Goal: Task Accomplishment & Management: Use online tool/utility

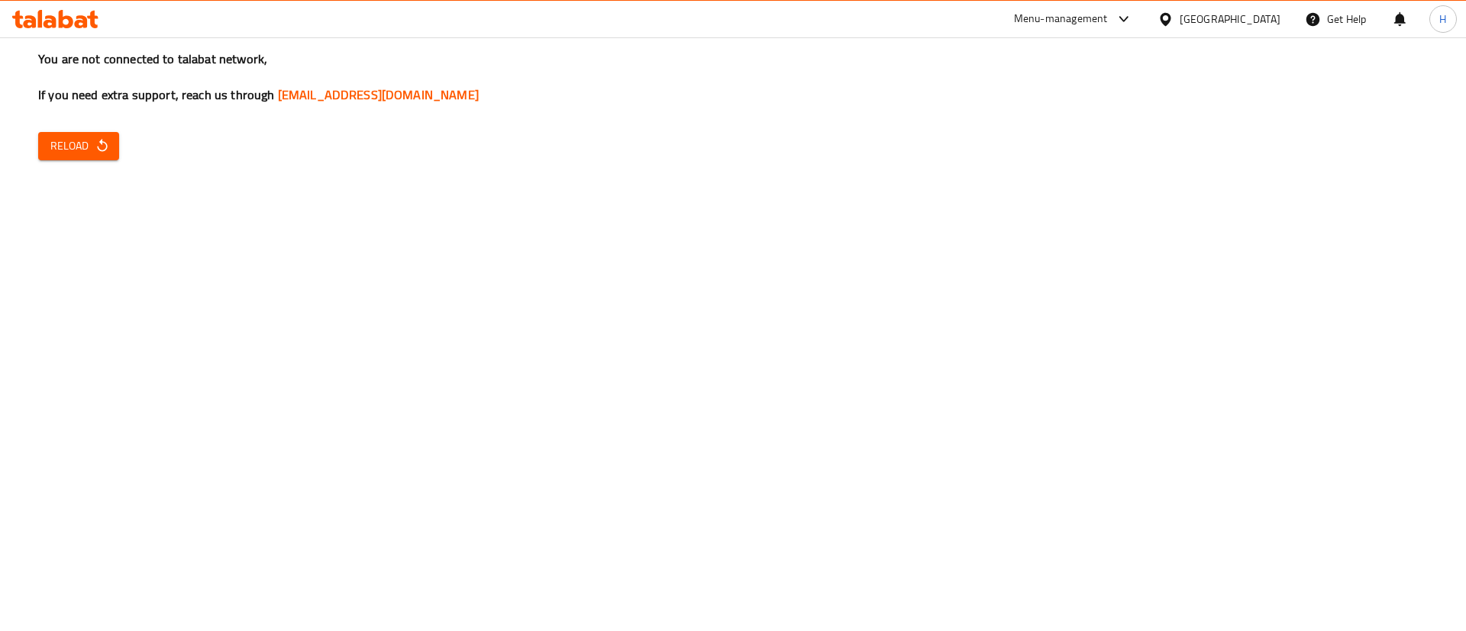
click at [1047, 350] on div "You are not connected to talabat network, If you need extra support, reach us t…" at bounding box center [733, 315] width 1466 height 631
click at [60, 137] on span "Reload" at bounding box center [78, 146] width 57 height 19
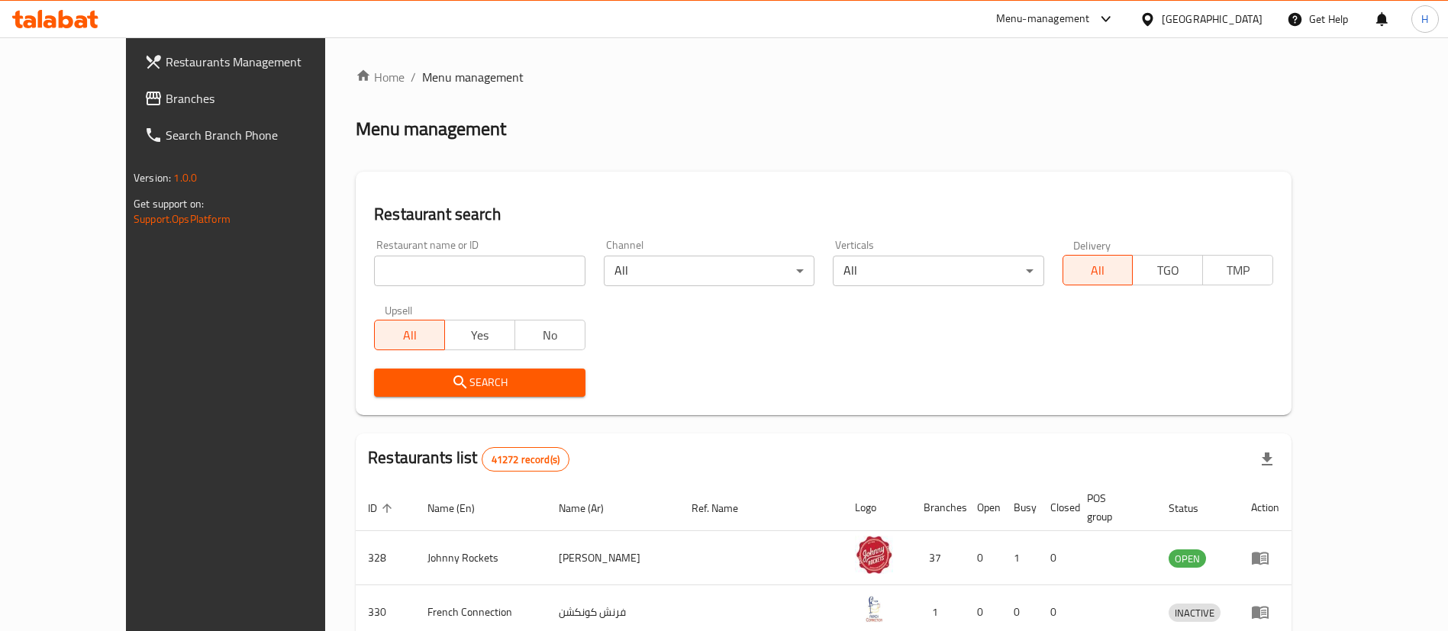
click at [166, 97] on span "Branches" at bounding box center [261, 98] width 190 height 18
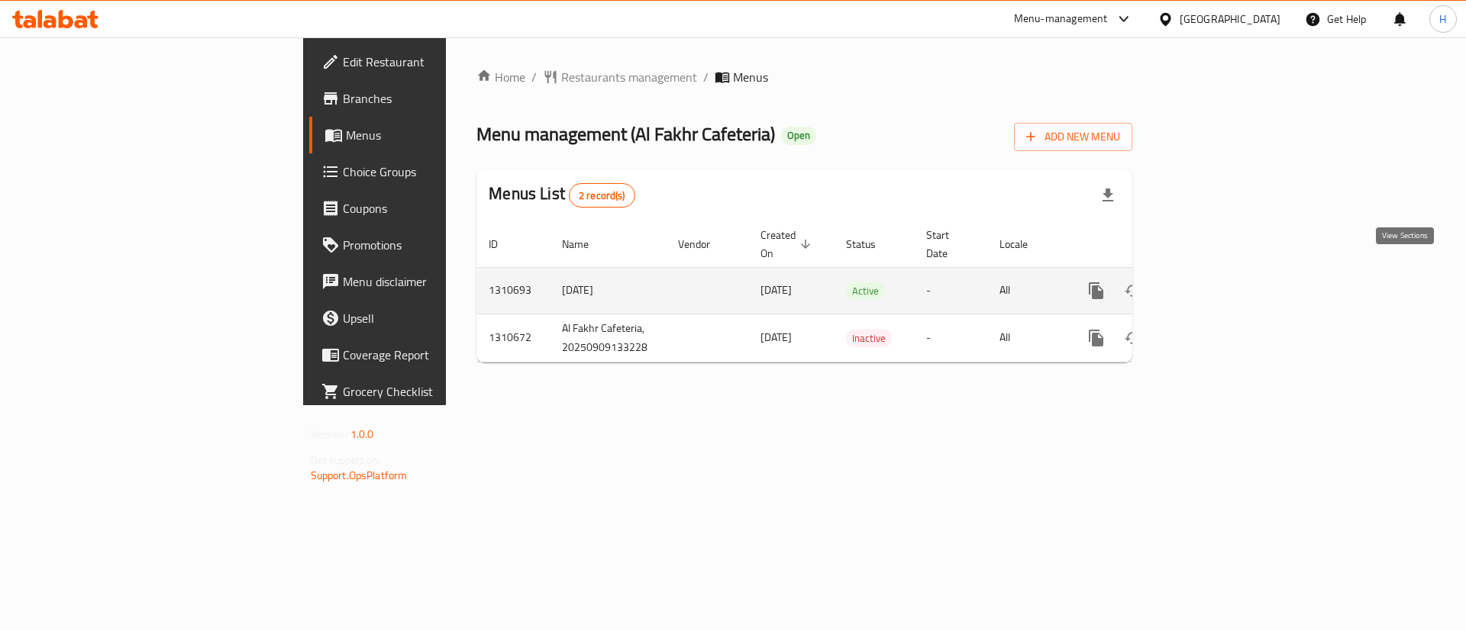
click at [1225, 273] on link "enhanced table" at bounding box center [1206, 291] width 37 height 37
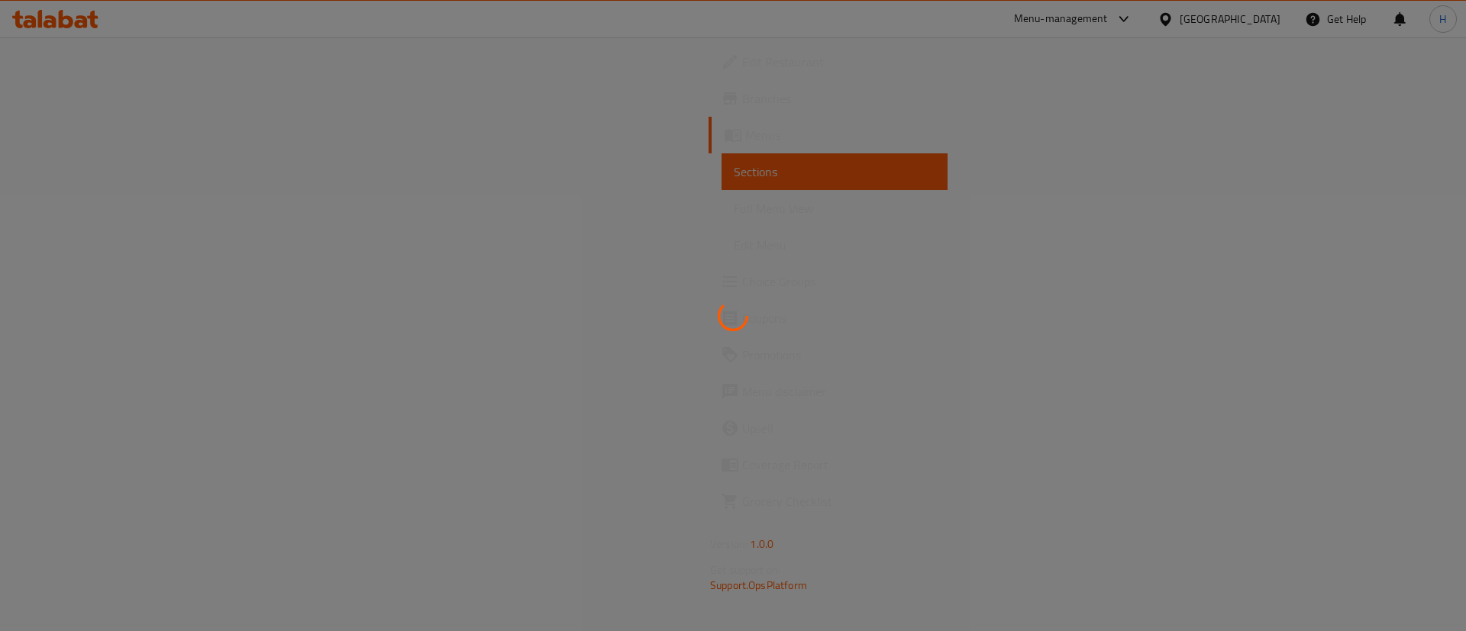
click at [725, 178] on div at bounding box center [733, 315] width 1466 height 631
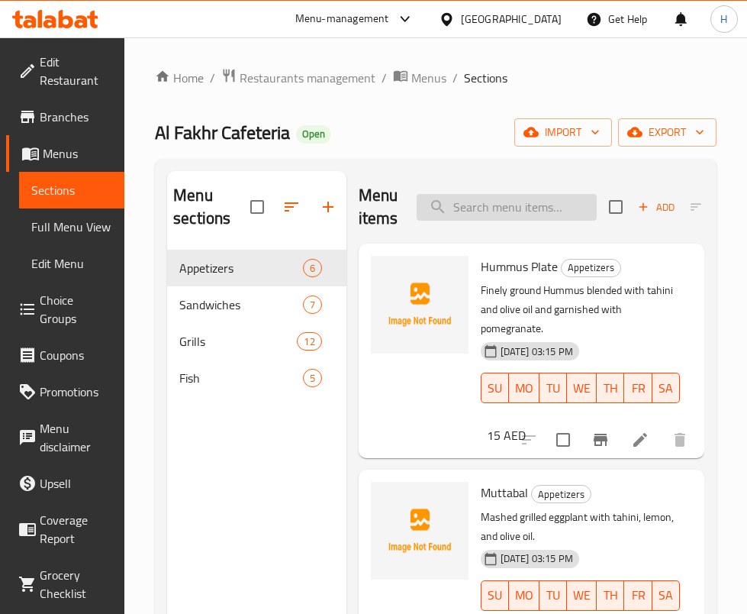
click at [517, 214] on input "search" at bounding box center [507, 207] width 180 height 27
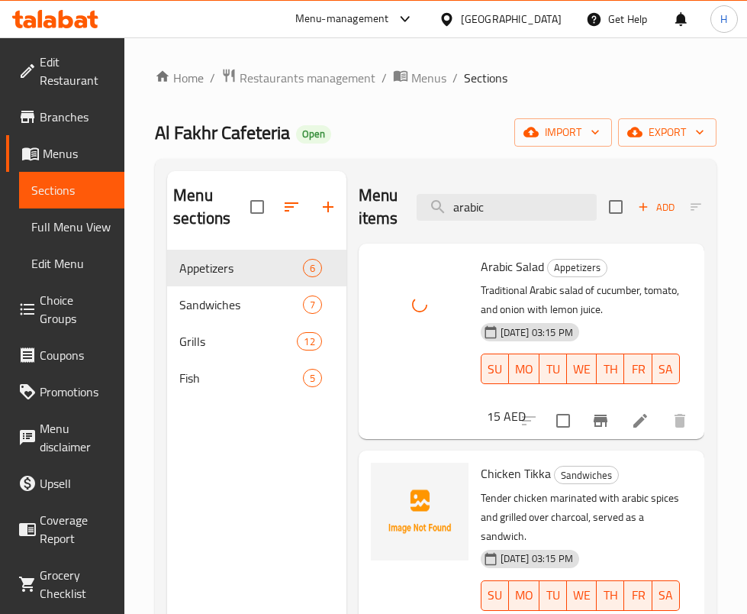
click at [520, 179] on div "Menu items arabic Add Sort Manage items" at bounding box center [532, 207] width 346 height 73
click at [512, 202] on input "arabic" at bounding box center [507, 207] width 180 height 27
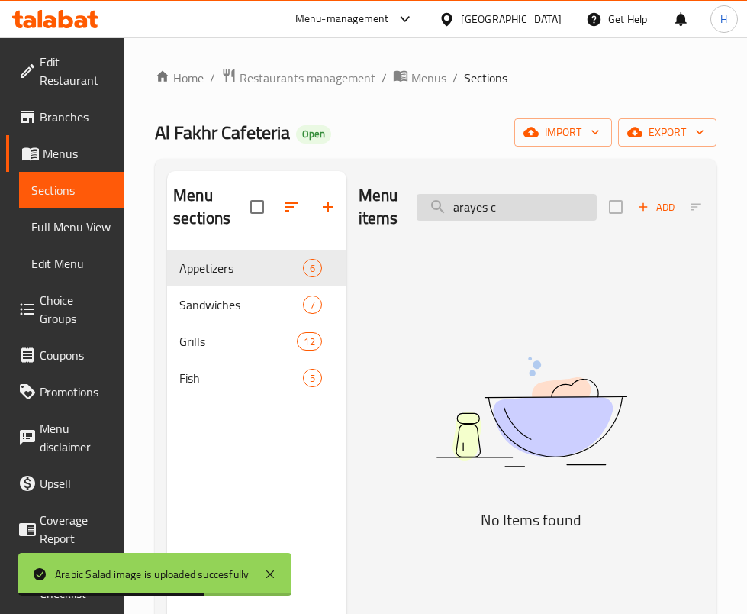
click at [524, 195] on input "arayes c" at bounding box center [507, 207] width 180 height 27
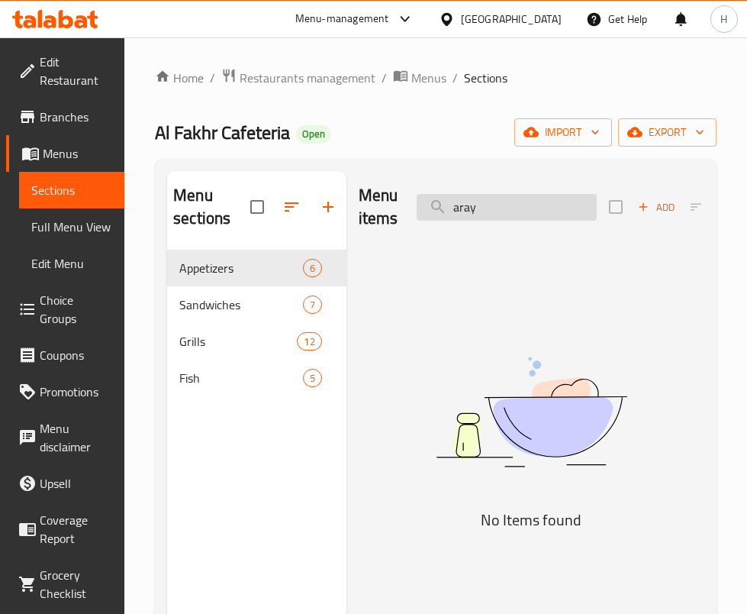
click at [524, 195] on input "aray" at bounding box center [507, 207] width 180 height 27
click at [438, 107] on div "Home / Restaurants management / Menus / Sections Al Fakhr Cafeteria Open import…" at bounding box center [436, 432] width 562 height 729
click at [732, 347] on div "Home / Restaurants management / Menus / Sections Al Fakhr Cafeteria Open import…" at bounding box center [435, 432] width 623 height 790
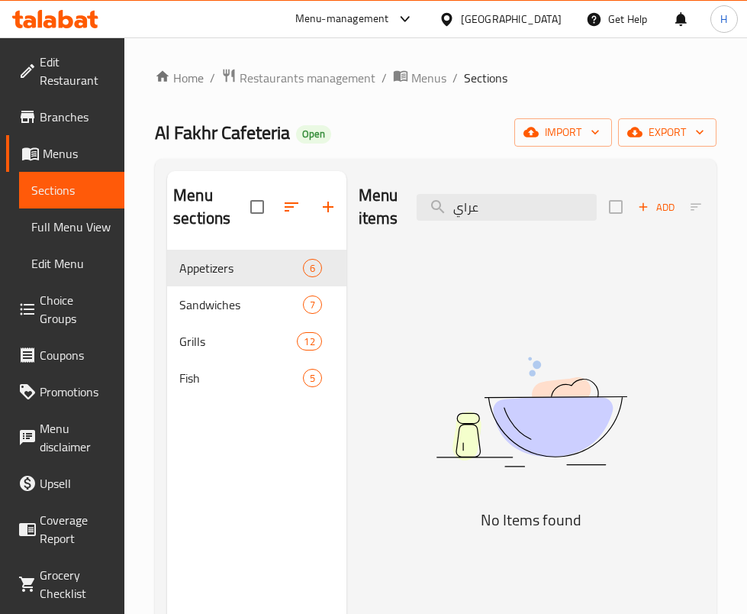
drag, startPoint x: 147, startPoint y: 113, endPoint x: 183, endPoint y: 129, distance: 40.0
click at [147, 113] on div "Home / Restaurants management / Menus / Sections Al Fakhr Cafeteria Open import…" at bounding box center [435, 432] width 623 height 790
click at [496, 201] on input "عراي" at bounding box center [507, 207] width 180 height 27
click at [556, 198] on input "chicken grill" at bounding box center [507, 207] width 180 height 27
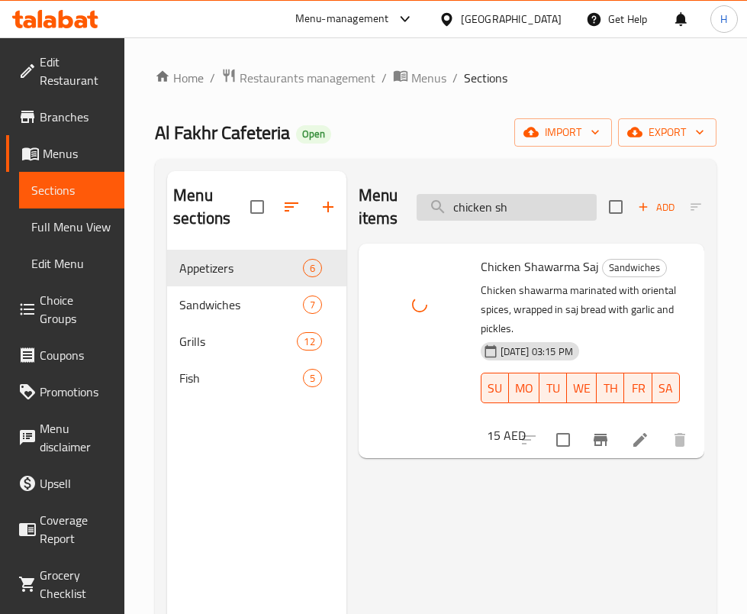
click at [512, 199] on input "chicken sh" at bounding box center [507, 207] width 180 height 27
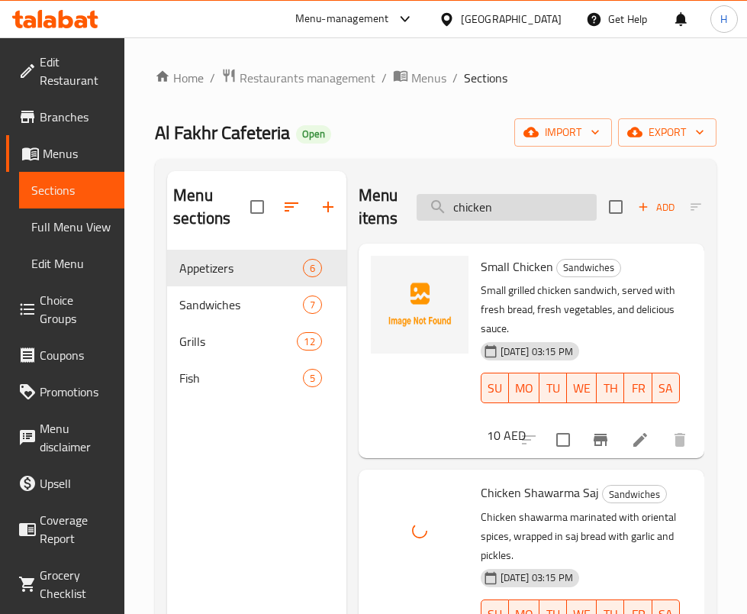
click at [535, 208] on input "chicken" at bounding box center [507, 207] width 180 height 27
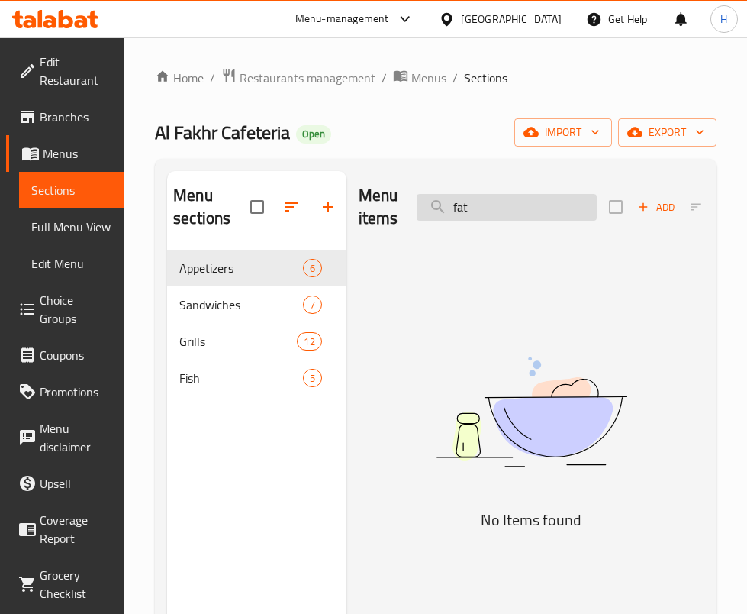
click at [564, 213] on input "fat" at bounding box center [507, 207] width 180 height 27
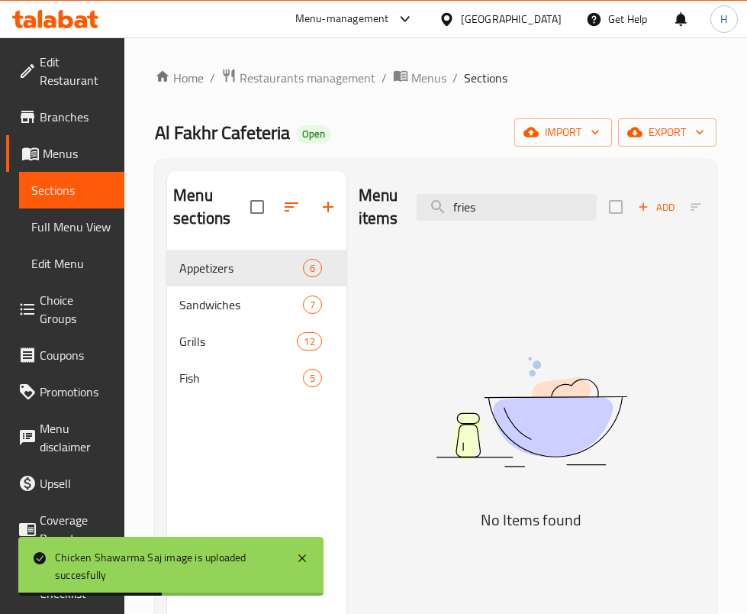
click at [525, 188] on div "Menu items fries Add Sort Manage items" at bounding box center [532, 207] width 346 height 73
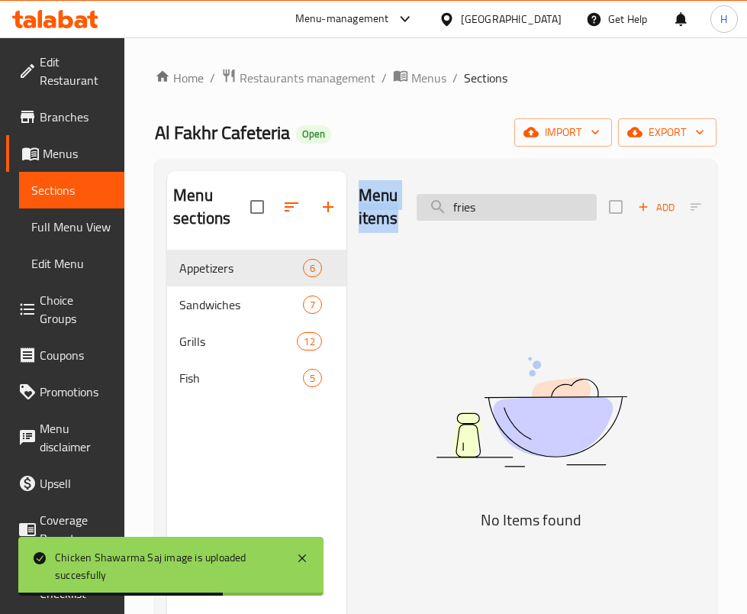
click at [530, 205] on input "fries" at bounding box center [507, 207] width 180 height 27
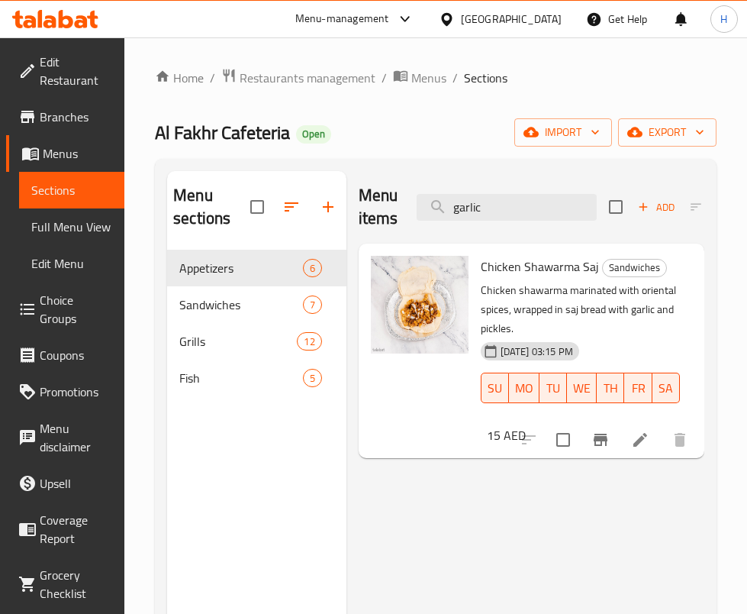
click at [481, 531] on div "Menu items garlic Add Sort Manage items Chicken Shawarma Saj Sandwiches Chicken…" at bounding box center [526, 478] width 358 height 614
click at [519, 210] on input "garlic" at bounding box center [507, 207] width 180 height 27
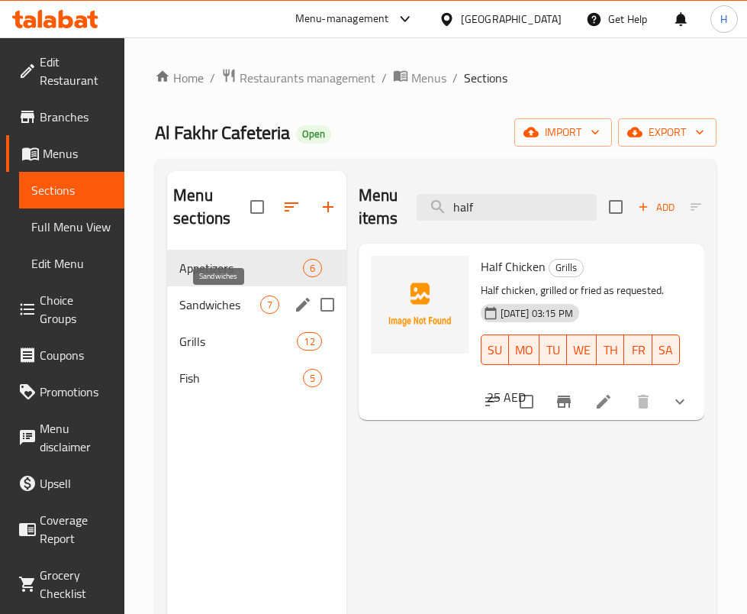
click at [205, 341] on span "Grills" at bounding box center [238, 341] width 118 height 18
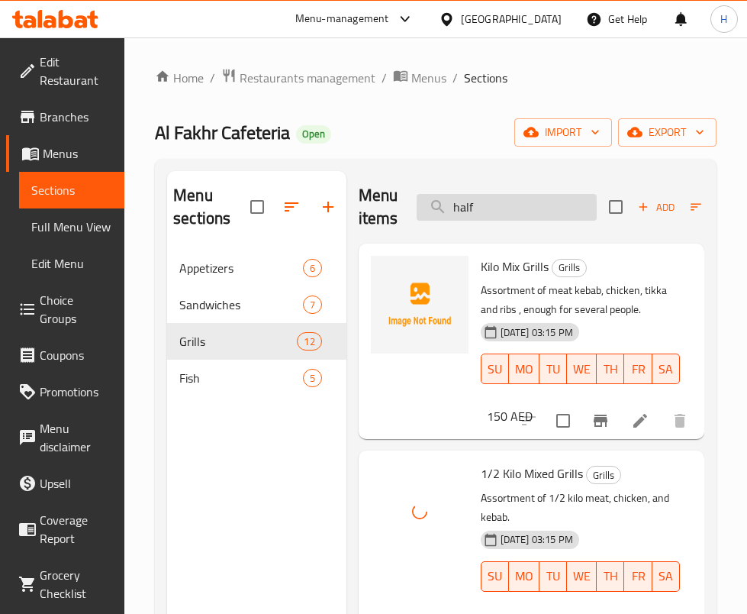
click at [550, 205] on input "half" at bounding box center [507, 207] width 180 height 27
click at [552, 204] on input "half" at bounding box center [507, 207] width 180 height 27
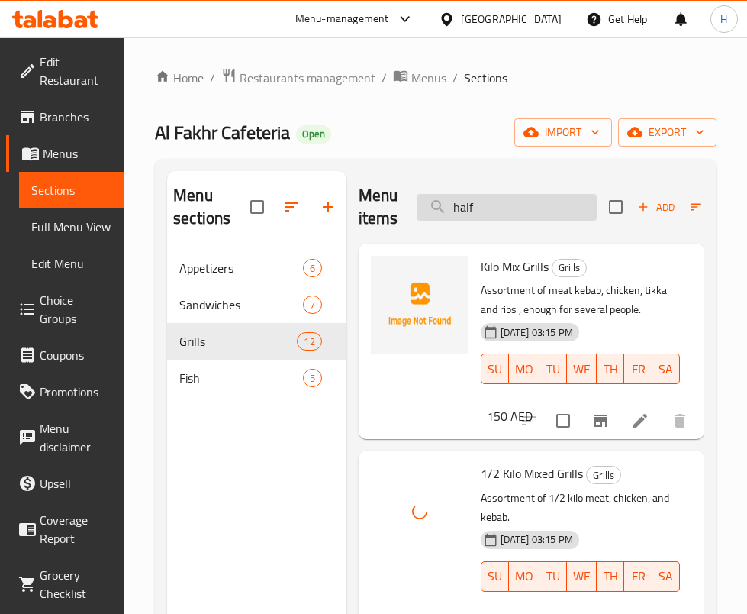
click at [552, 204] on input "half" at bounding box center [507, 207] width 180 height 27
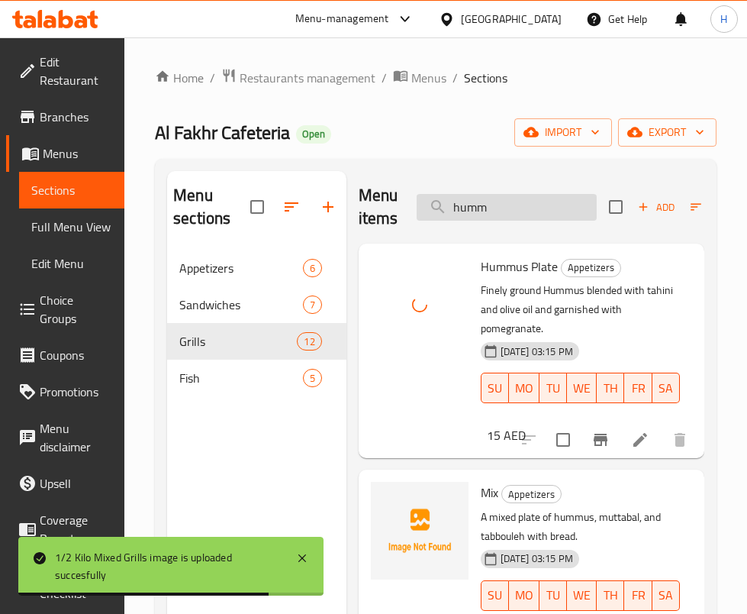
click at [530, 202] on input "humm" at bounding box center [507, 207] width 180 height 27
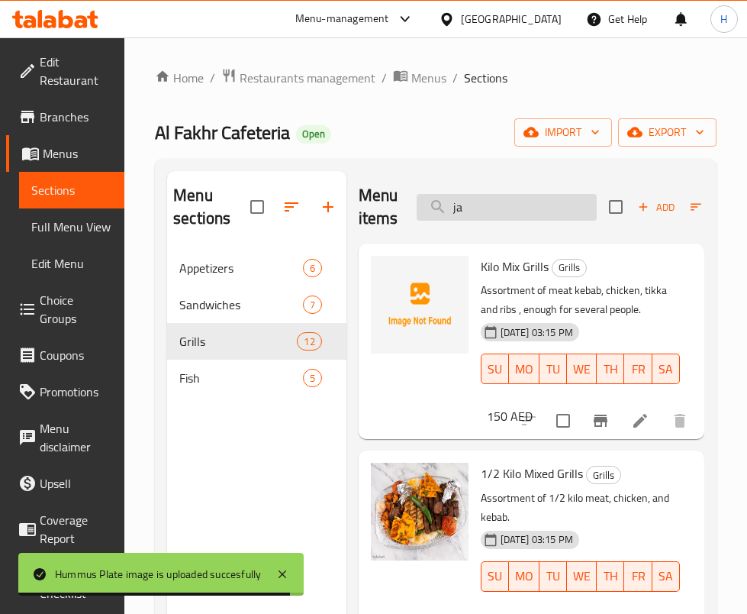
type input "j"
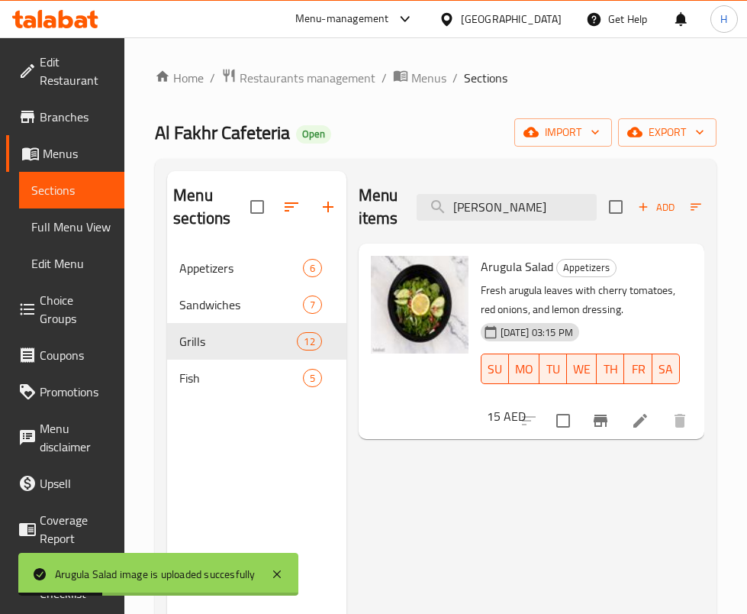
click at [533, 189] on div "Menu items جرج Add Sort Manage items" at bounding box center [532, 207] width 346 height 73
click at [528, 211] on input "جرج" at bounding box center [507, 207] width 180 height 27
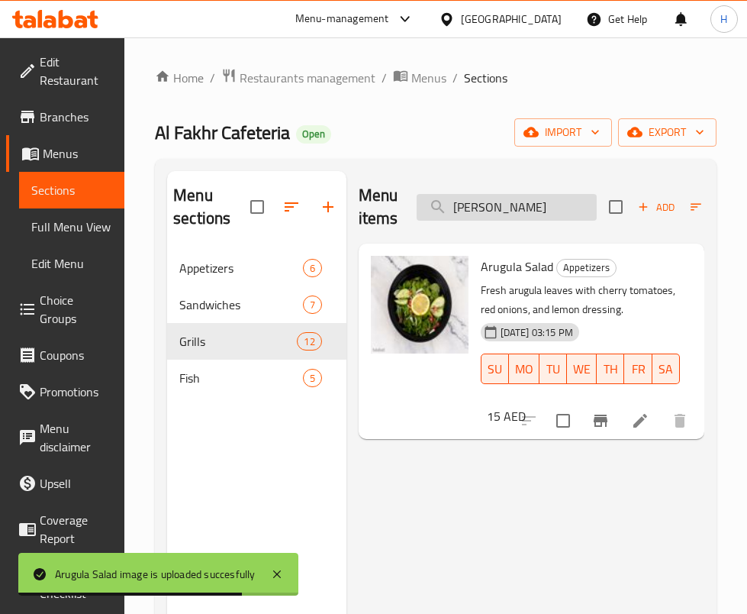
click at [528, 211] on input "جرج" at bounding box center [507, 207] width 180 height 27
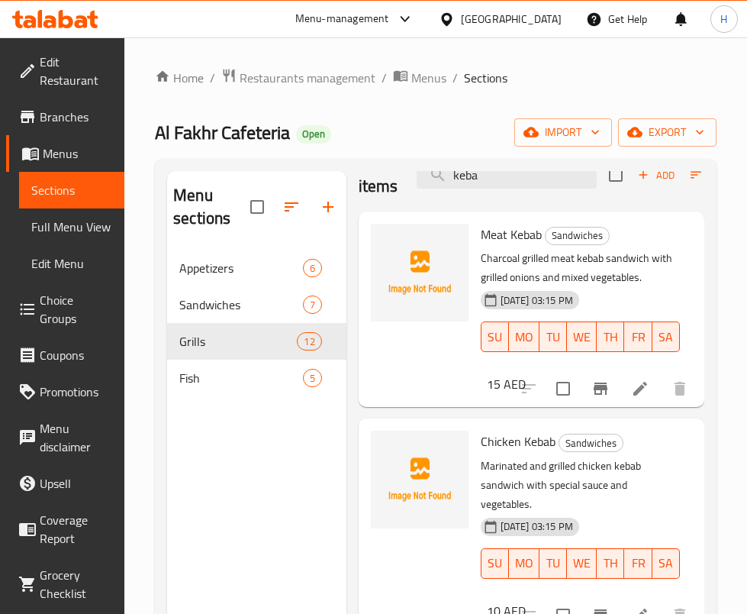
scroll to position [2, 0]
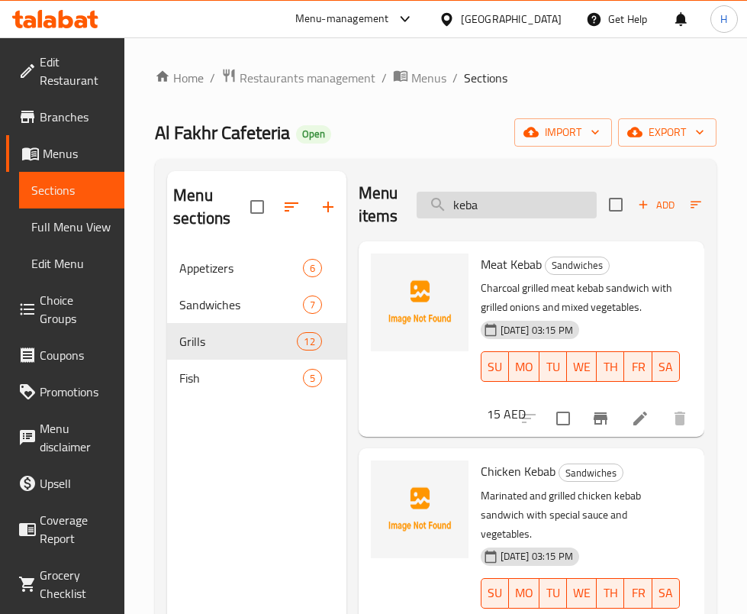
click at [510, 202] on input "keba" at bounding box center [507, 205] width 180 height 27
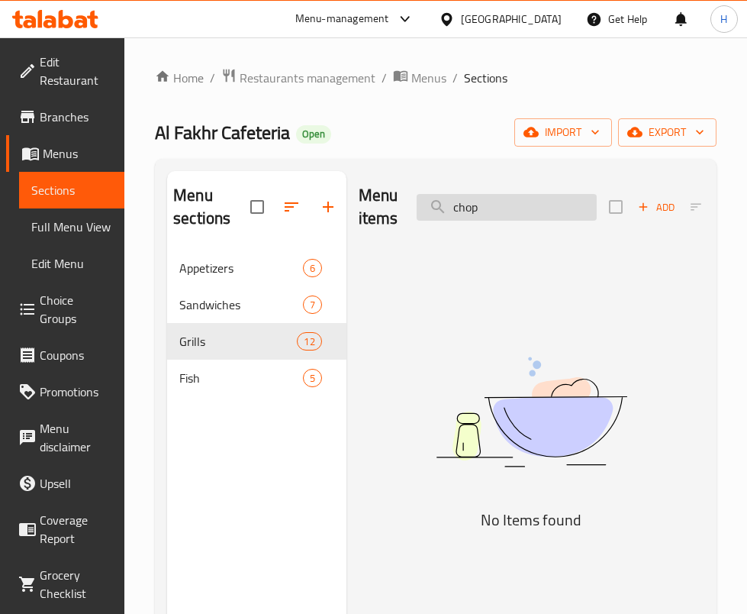
click at [510, 202] on input "chop" at bounding box center [507, 207] width 180 height 27
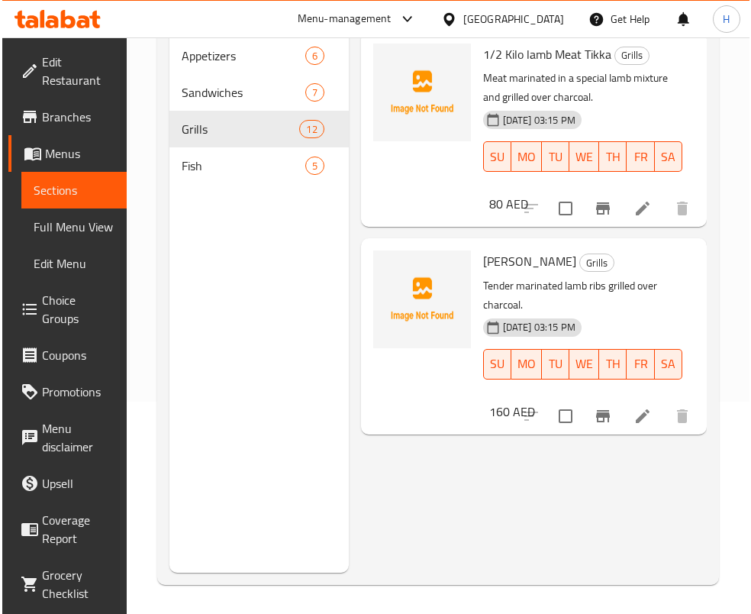
scroll to position [214, 0]
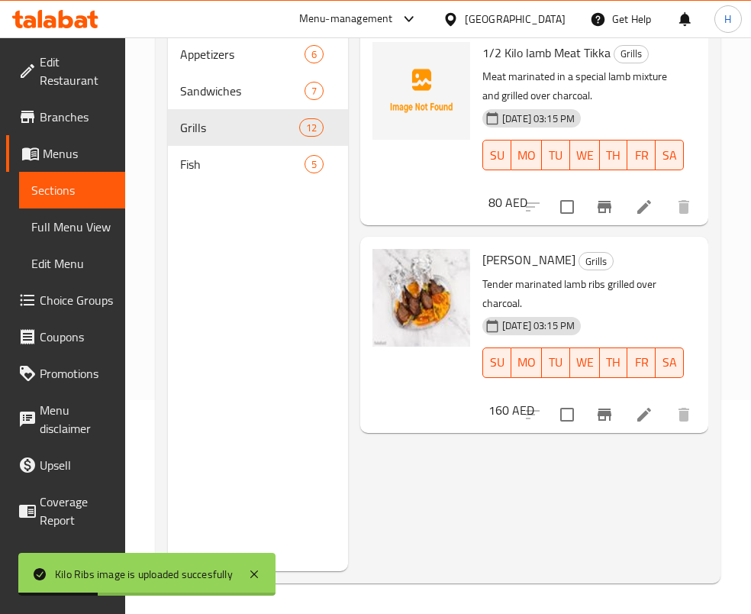
click at [612, 471] on div "Menu items lam Add Sort Manage items 1/2 Kilo lamb Meat Tikka Grills Meat marin…" at bounding box center [528, 264] width 360 height 614
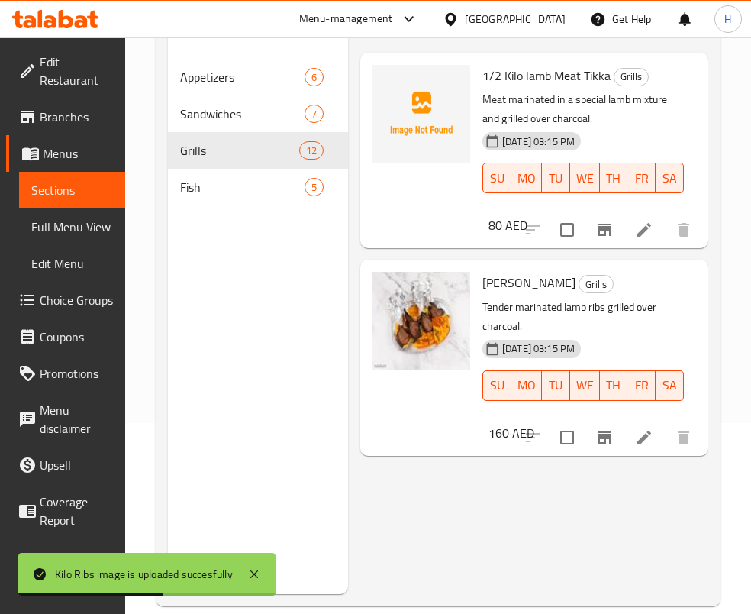
scroll to position [0, 0]
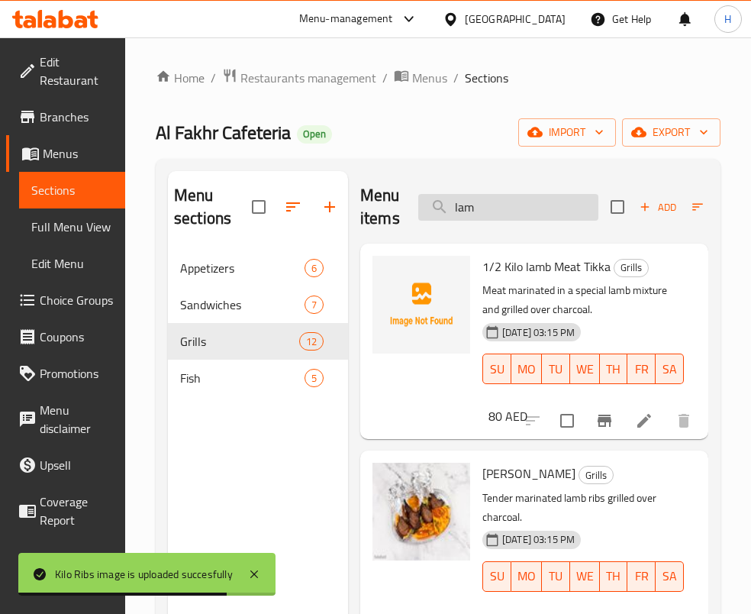
click at [526, 205] on input "lam" at bounding box center [508, 207] width 180 height 27
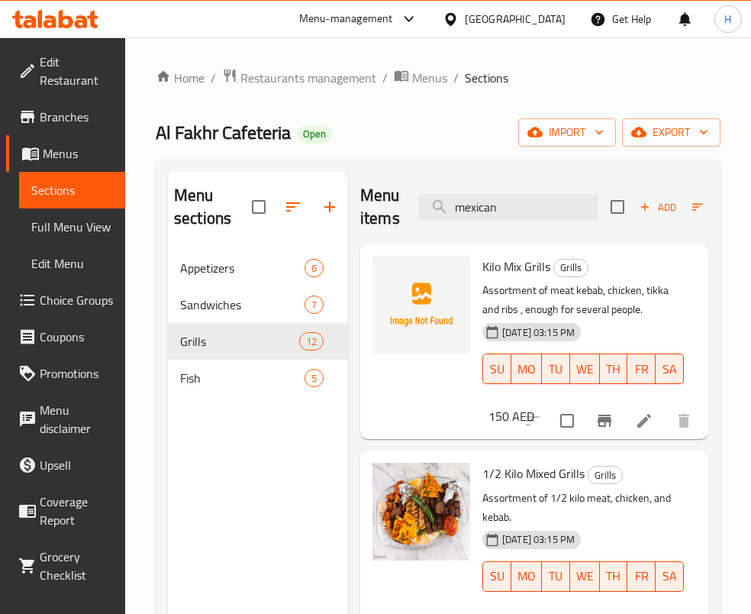
click at [501, 221] on div "Menu items mexican Add Sort Manage items" at bounding box center [534, 207] width 348 height 73
click at [529, 201] on input "mexican" at bounding box center [508, 207] width 180 height 27
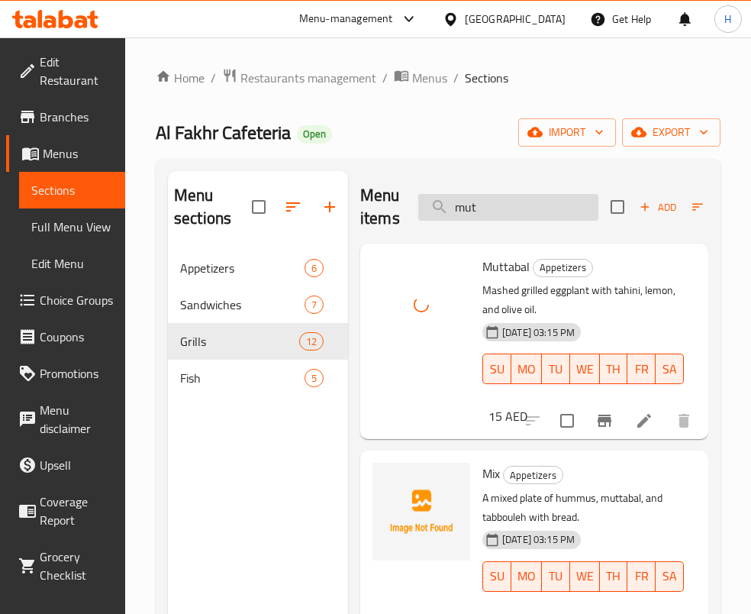
click at [515, 195] on input "mut" at bounding box center [508, 207] width 180 height 27
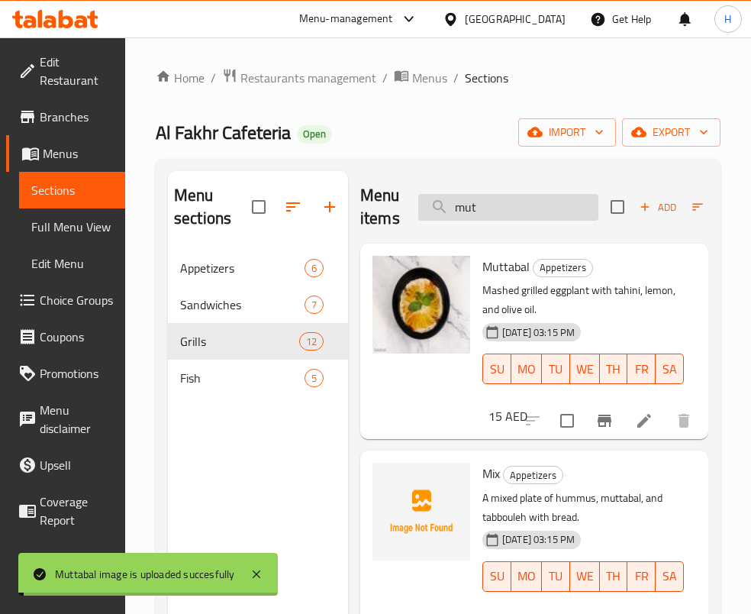
click at [515, 195] on input "mut" at bounding box center [508, 207] width 180 height 27
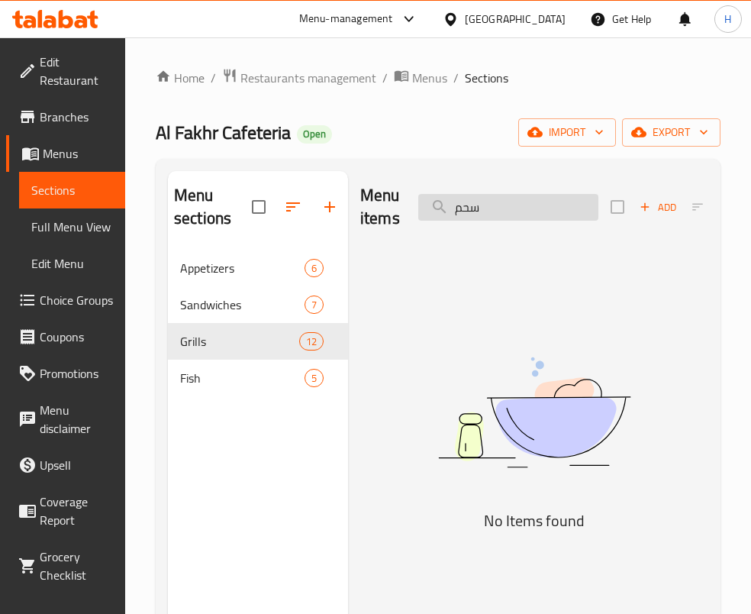
click at [536, 208] on input "سحم" at bounding box center [508, 207] width 180 height 27
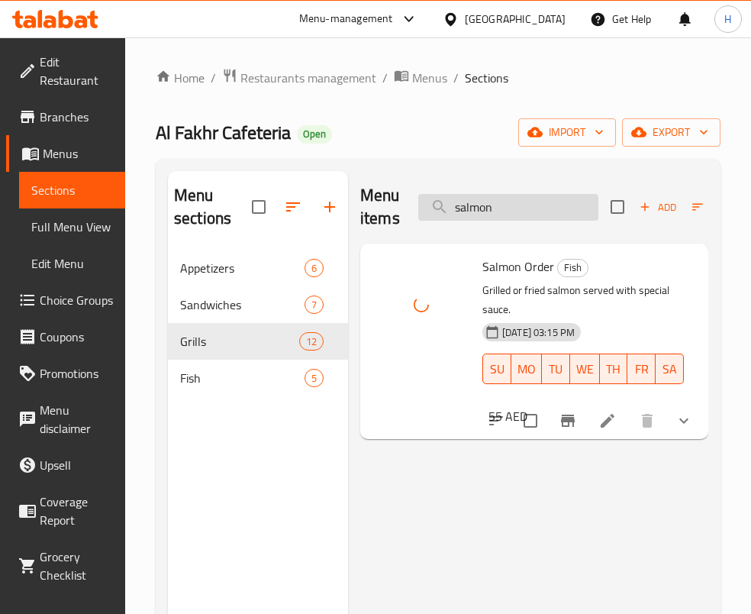
click at [558, 208] on input "salmon" at bounding box center [508, 207] width 180 height 27
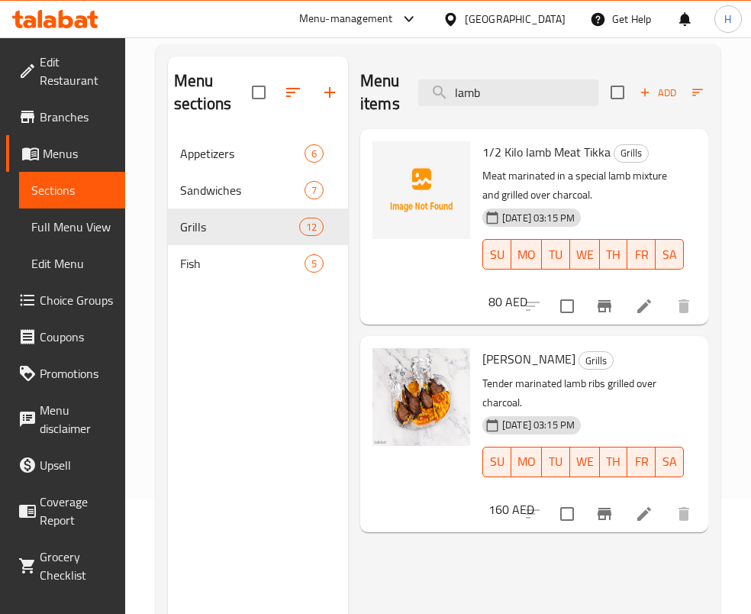
scroll to position [214, 0]
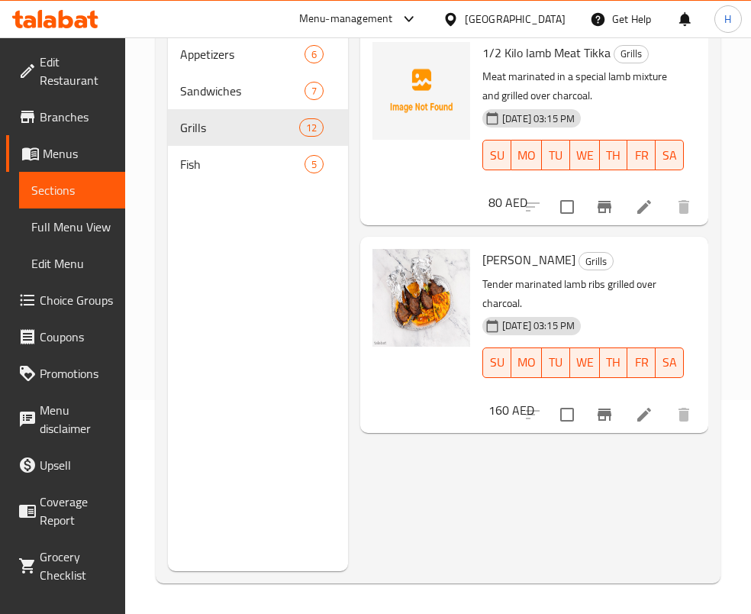
click at [638, 541] on div "Menu items lamb Add Sort Manage items 1/2 Kilo lamb Meat Tikka Grills Meat mari…" at bounding box center [528, 264] width 360 height 614
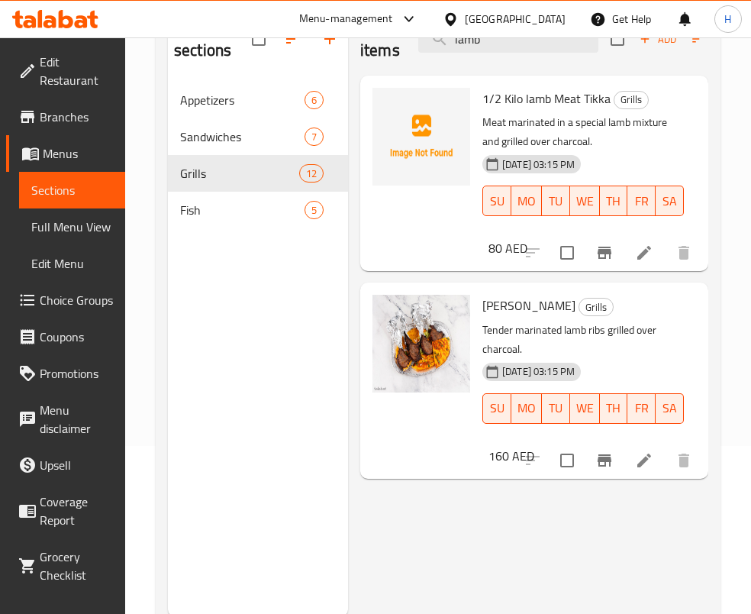
scroll to position [0, 0]
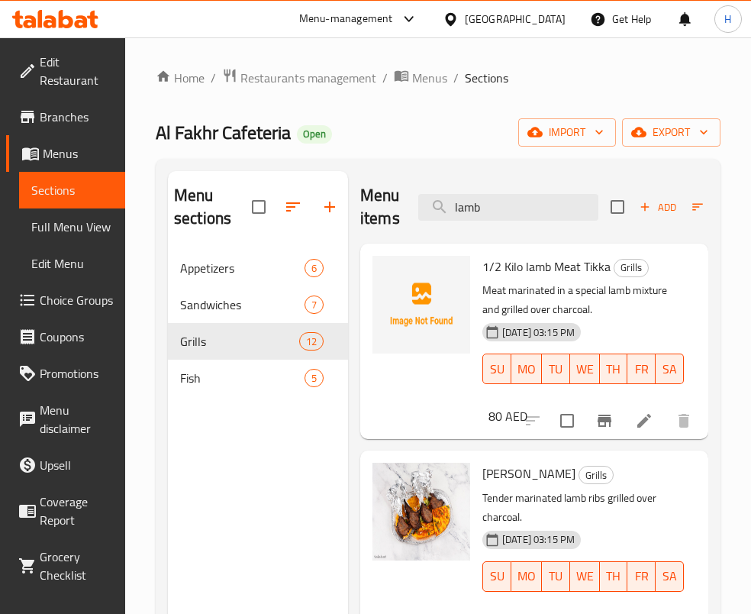
click at [544, 176] on div "Menu items lamb Add Sort Manage items" at bounding box center [534, 207] width 348 height 73
click at [534, 195] on input "lamb" at bounding box center [508, 207] width 180 height 27
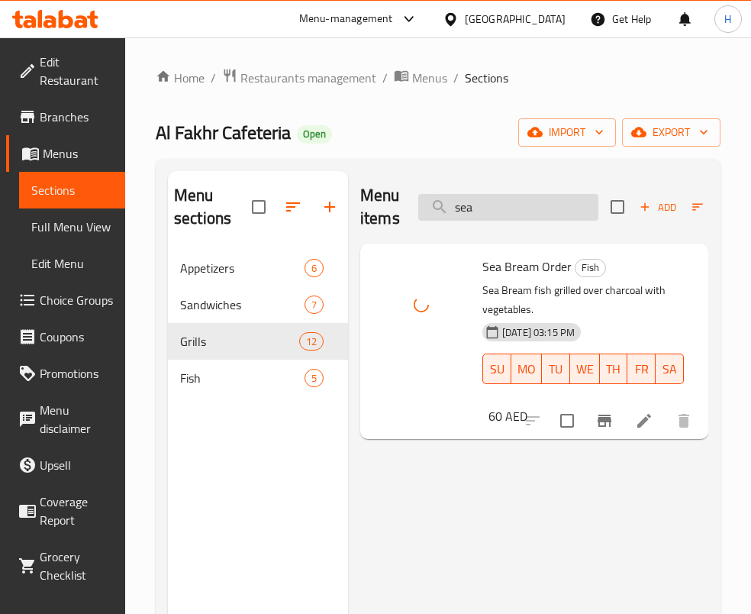
click at [512, 205] on input "sea" at bounding box center [508, 207] width 180 height 27
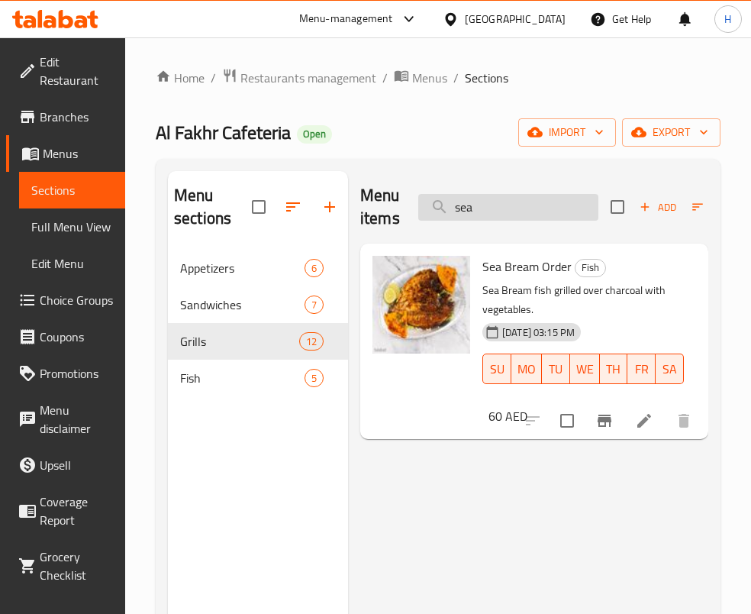
click at [527, 207] on input "sea" at bounding box center [508, 207] width 180 height 27
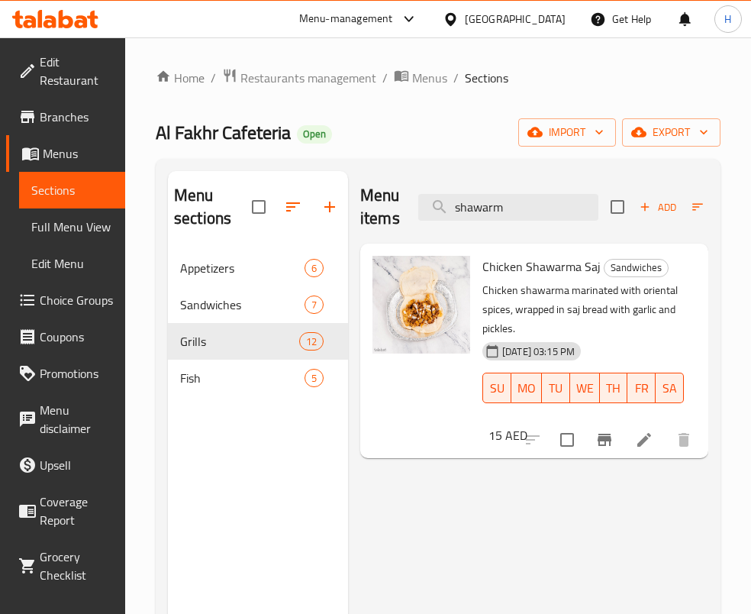
drag, startPoint x: 570, startPoint y: 544, endPoint x: 576, endPoint y: 533, distance: 13.0
click at [572, 544] on div "Menu items shawarm Add Sort Manage items Chicken Shawarma Saj Sandwiches Chicke…" at bounding box center [528, 478] width 360 height 614
click at [546, 204] on input "shawarm" at bounding box center [508, 207] width 180 height 27
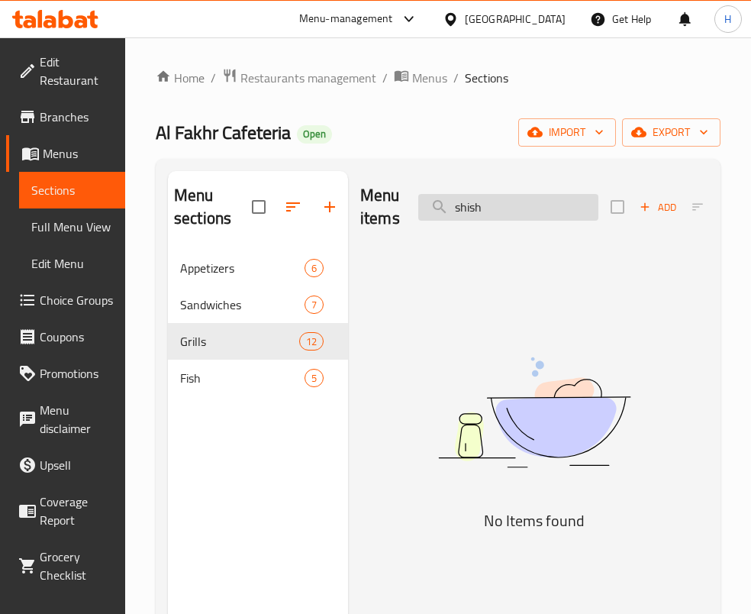
click at [573, 212] on input "shish" at bounding box center [508, 207] width 180 height 27
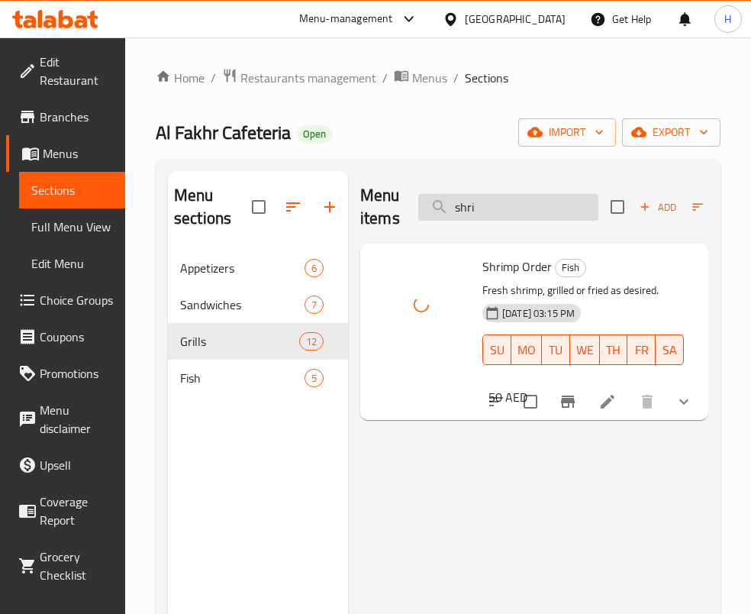
click at [522, 201] on input "shri" at bounding box center [508, 207] width 180 height 27
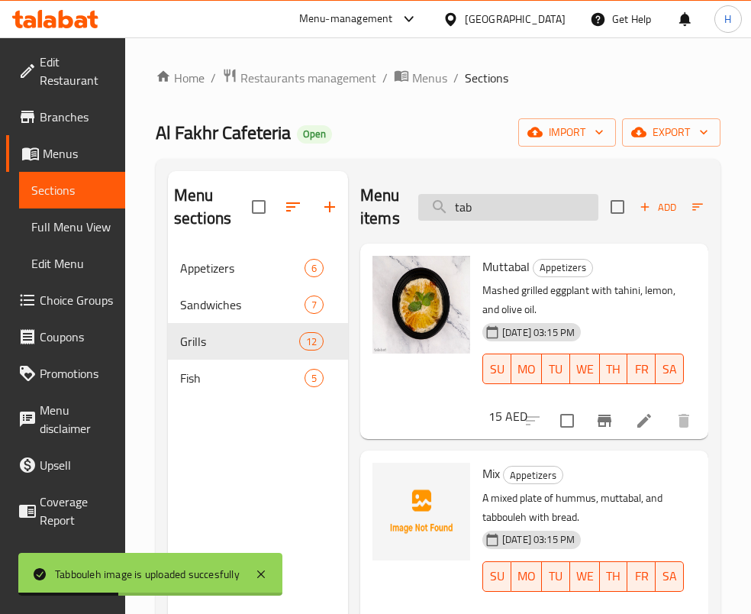
click at [546, 213] on input "tab" at bounding box center [508, 207] width 180 height 27
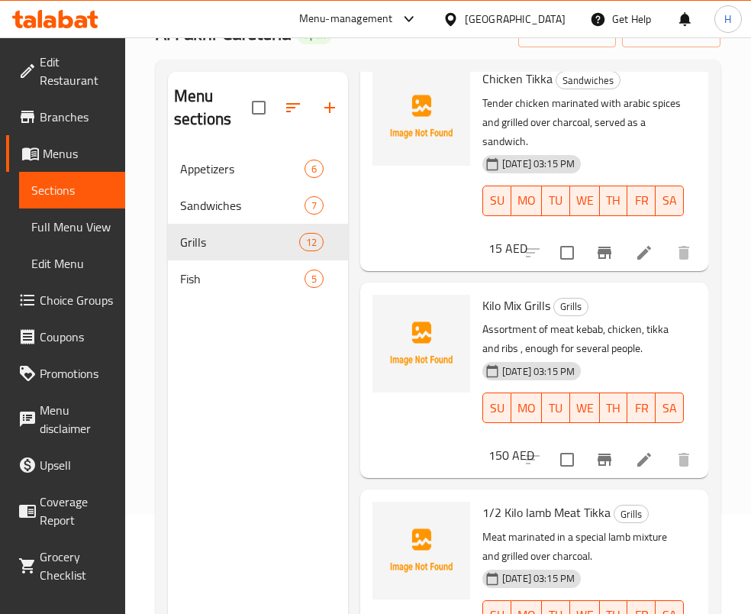
scroll to position [214, 0]
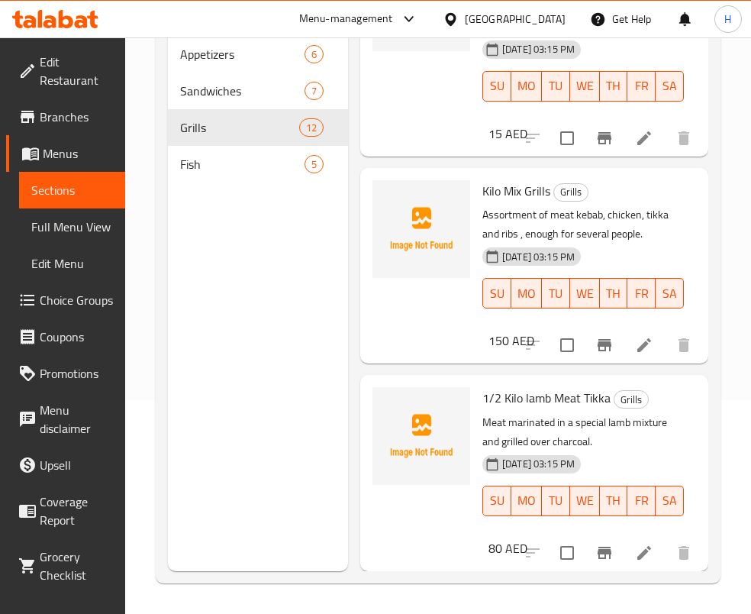
click at [583, 386] on span "1/2 Kilo lamb Meat Tikka" at bounding box center [547, 397] width 128 height 23
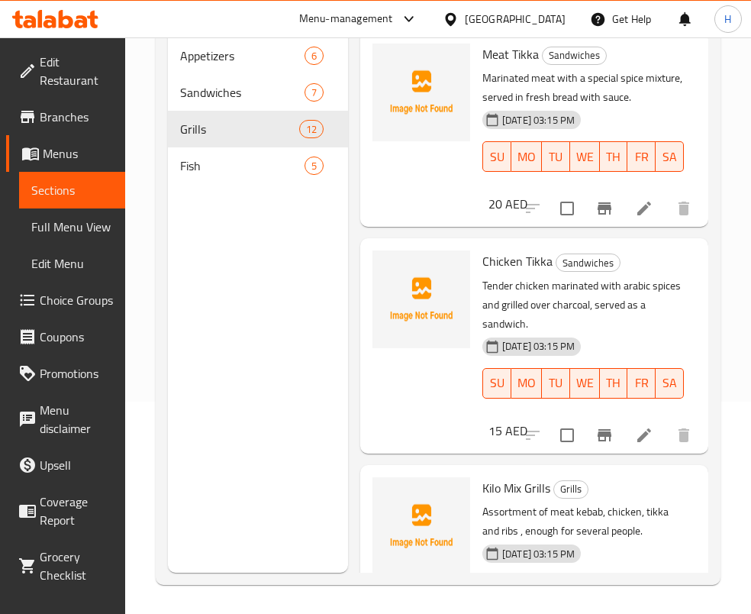
scroll to position [0, 0]
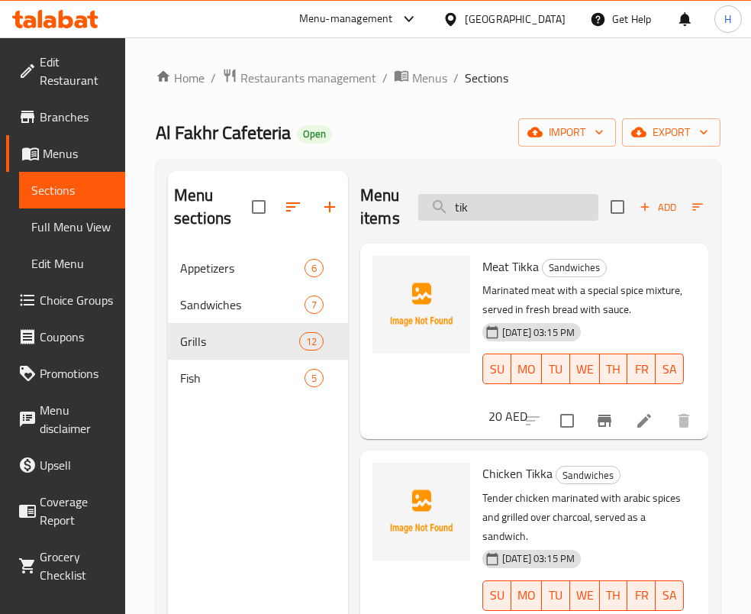
click at [505, 209] on input "tik" at bounding box center [508, 207] width 180 height 27
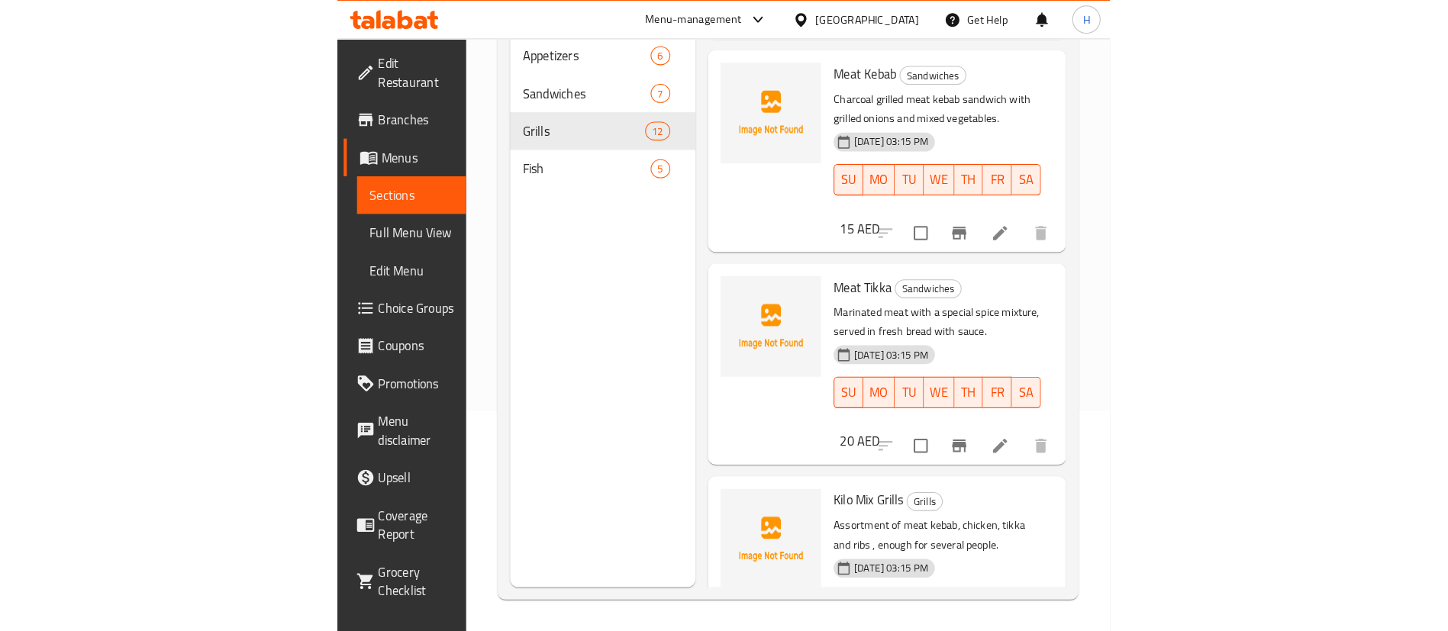
scroll to position [174, 0]
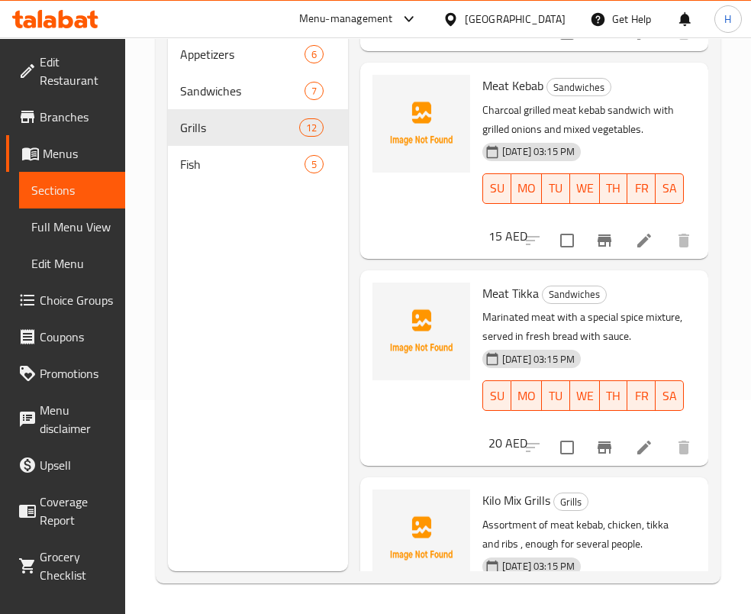
type input "mix"
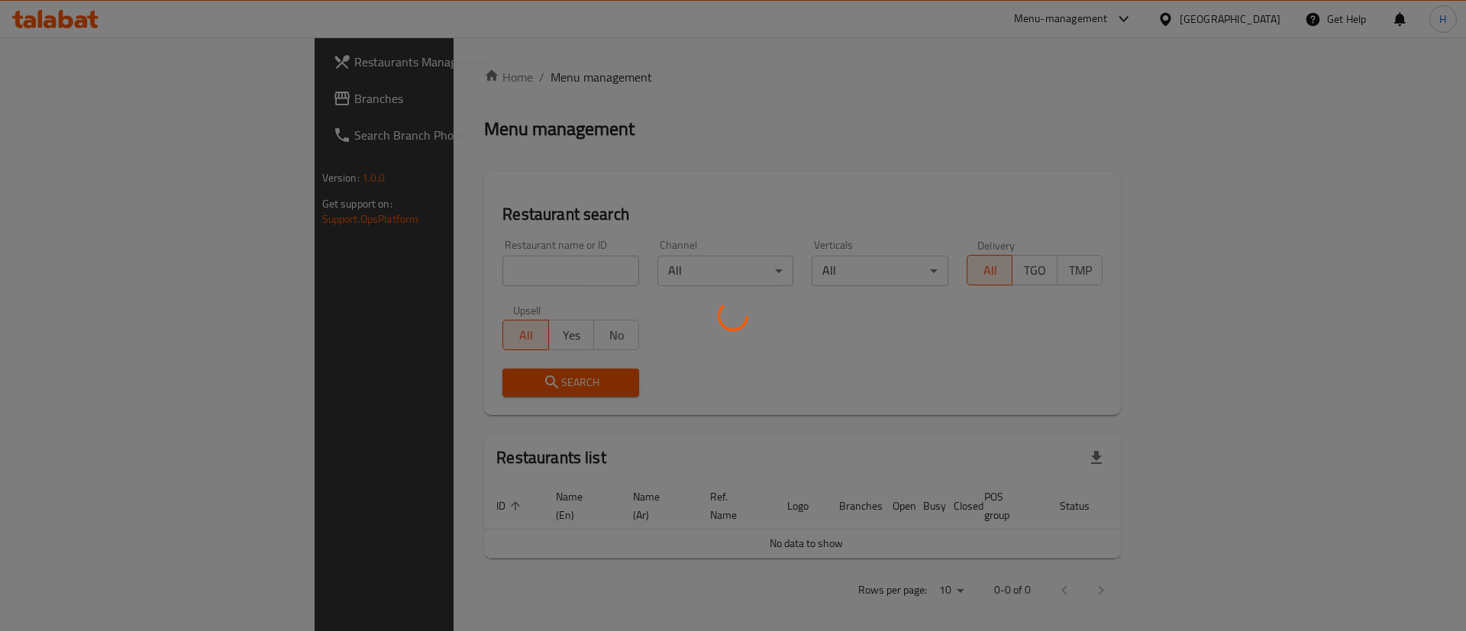
click at [538, 170] on div at bounding box center [733, 315] width 1466 height 631
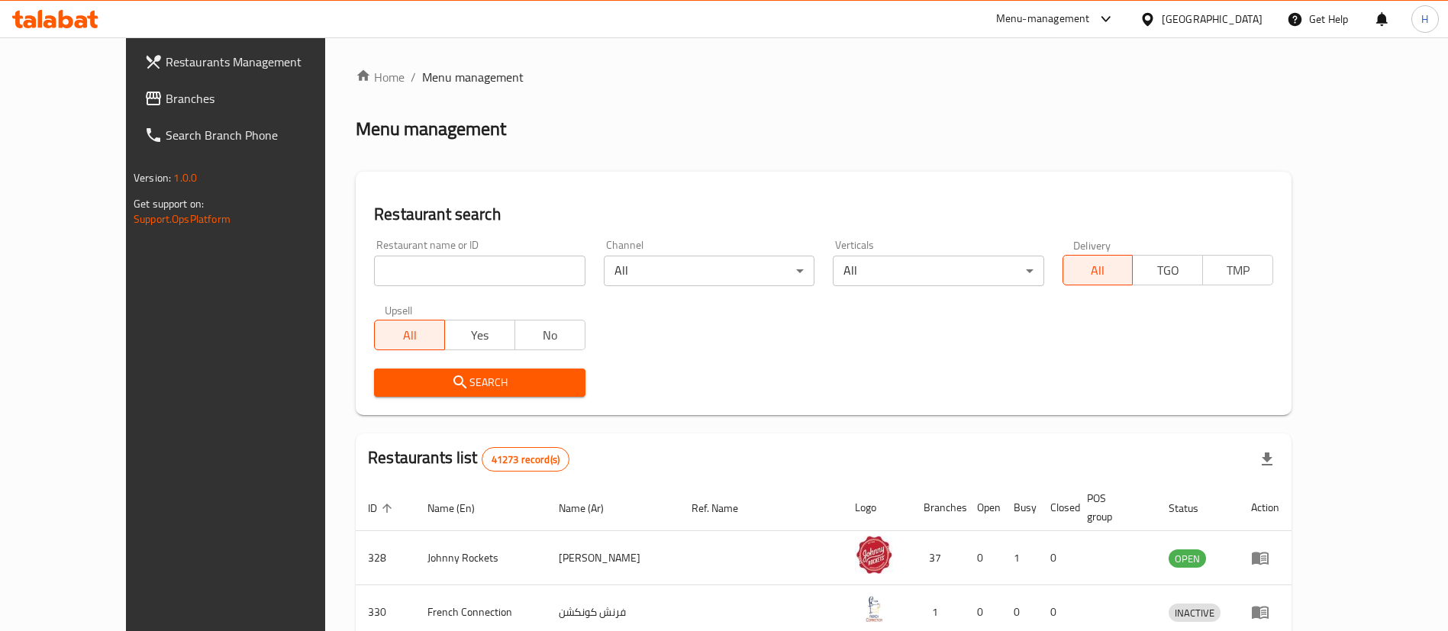
drag, startPoint x: 37, startPoint y: 57, endPoint x: 38, endPoint y: 72, distance: 15.3
click at [144, 57] on span at bounding box center [154, 62] width 21 height 18
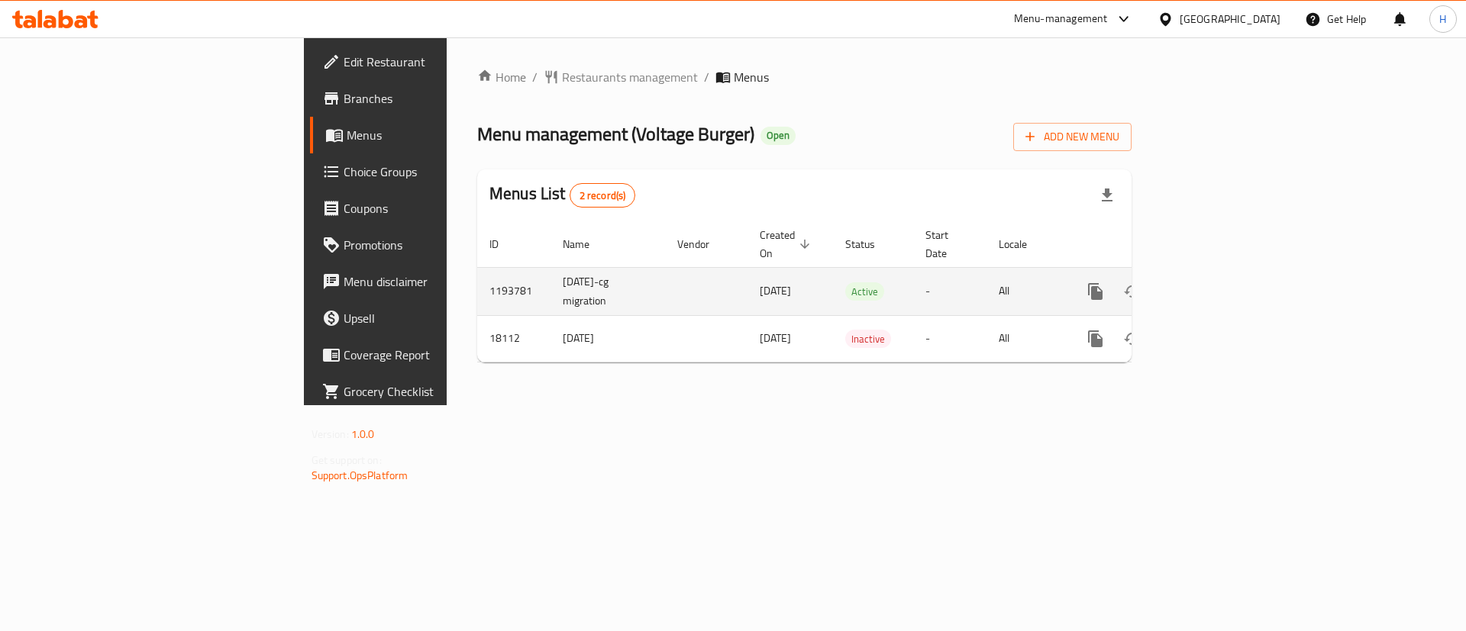
click at [1224, 273] on link "enhanced table" at bounding box center [1205, 291] width 37 height 37
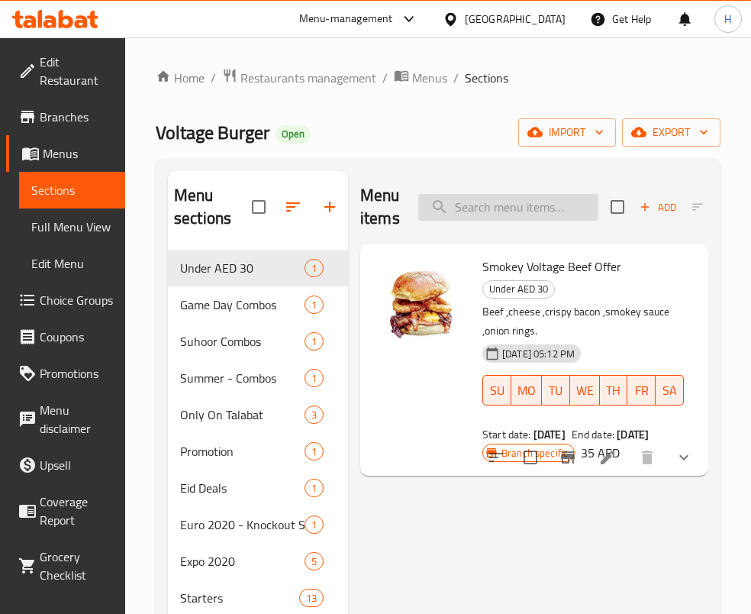
click at [524, 205] on input "search" at bounding box center [508, 207] width 180 height 27
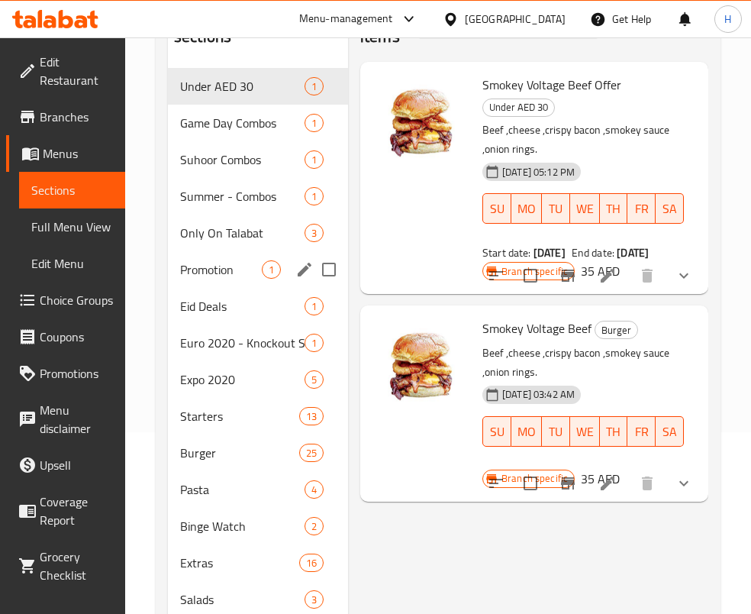
scroll to position [229, 0]
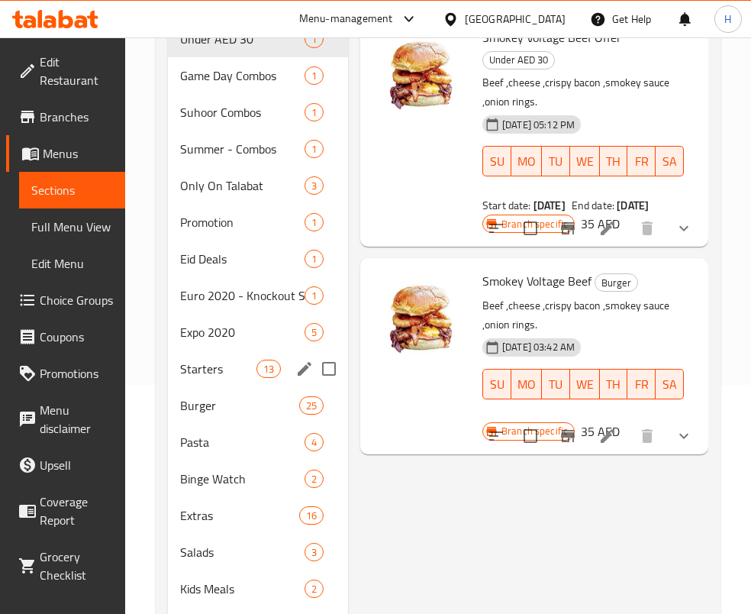
drag, startPoint x: 343, startPoint y: 350, endPoint x: 273, endPoint y: 231, distance: 138.9
click at [273, 231] on div "Promotion 1" at bounding box center [258, 222] width 180 height 37
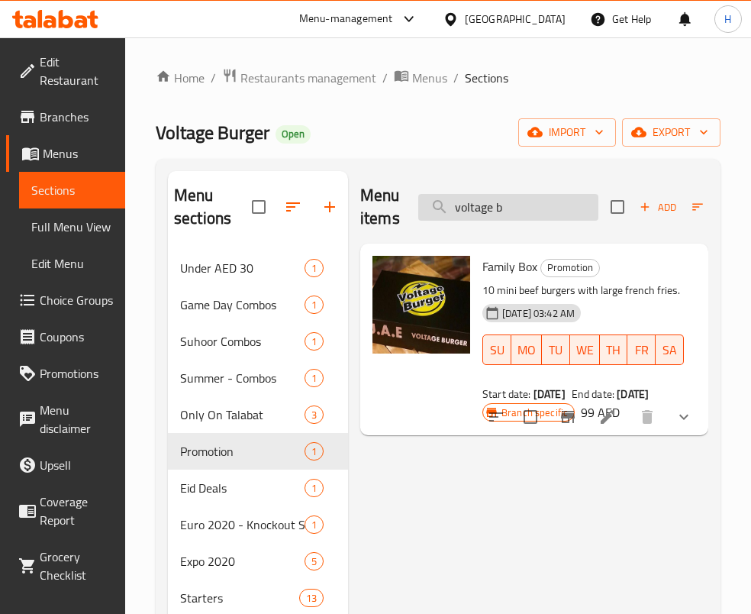
click at [526, 204] on input "voltage b" at bounding box center [508, 207] width 180 height 27
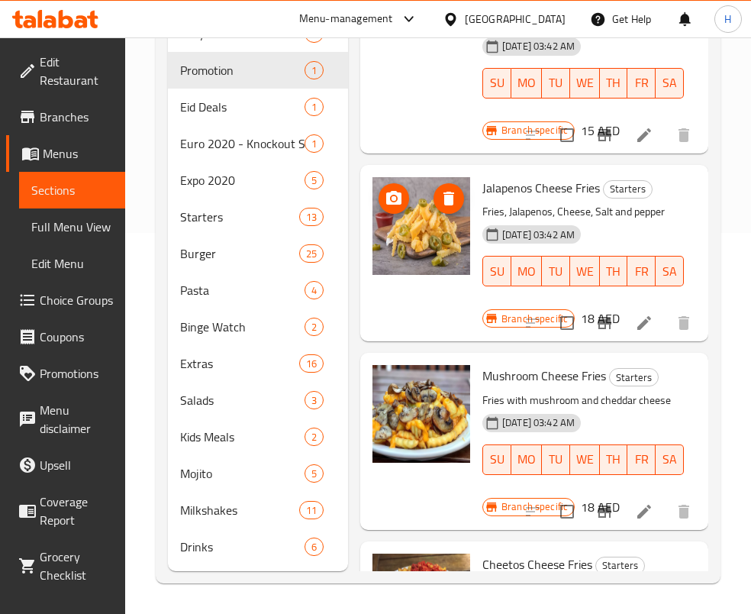
scroll to position [647, 0]
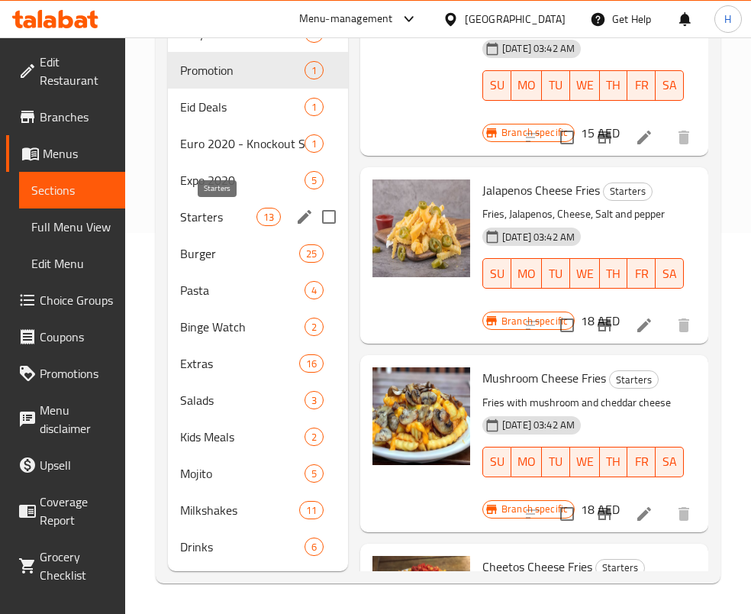
click at [228, 224] on span "Starters" at bounding box center [218, 217] width 76 height 18
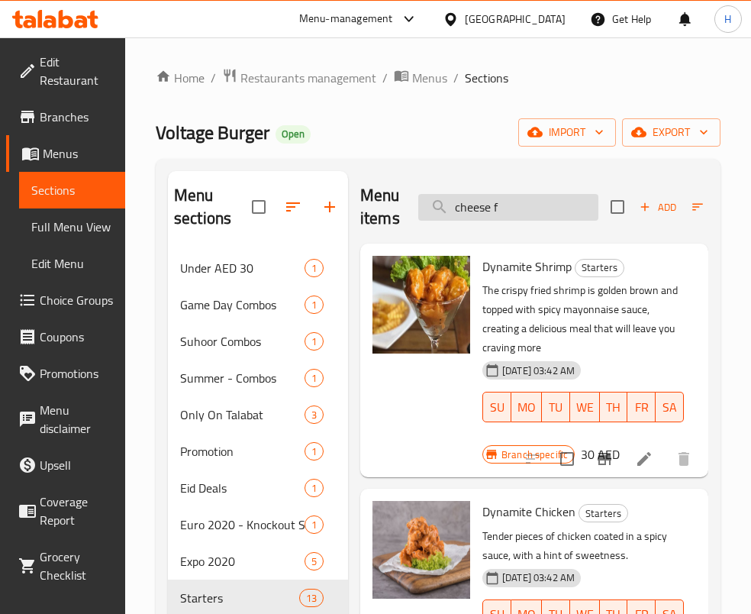
click at [529, 204] on input "cheese f" at bounding box center [508, 207] width 180 height 27
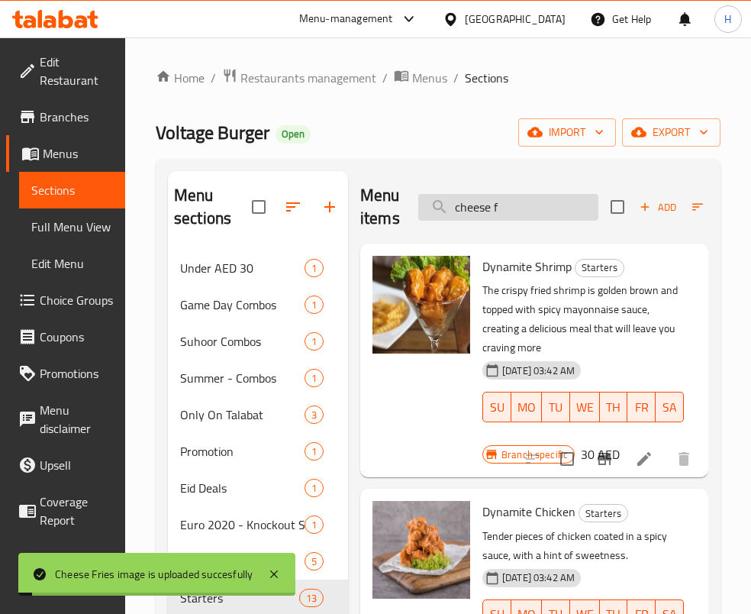
type input "b"
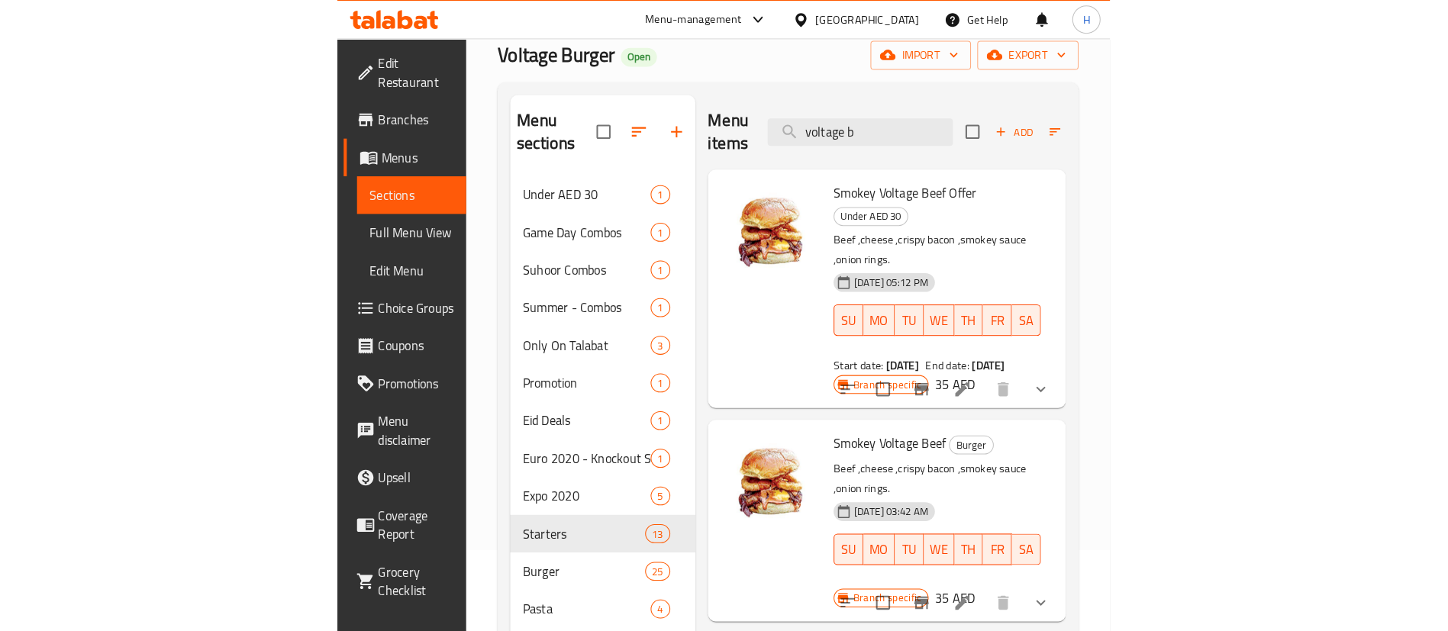
scroll to position [229, 0]
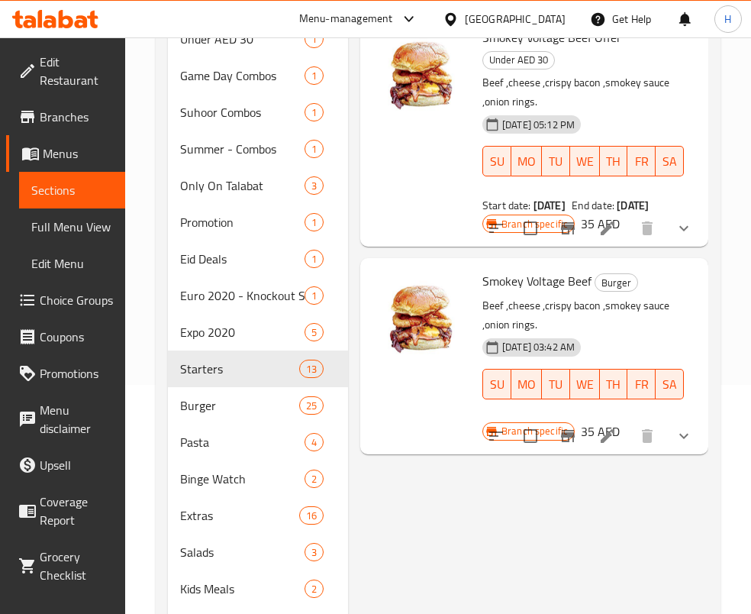
type input "voltage b"
